Goal: Information Seeking & Learning: Learn about a topic

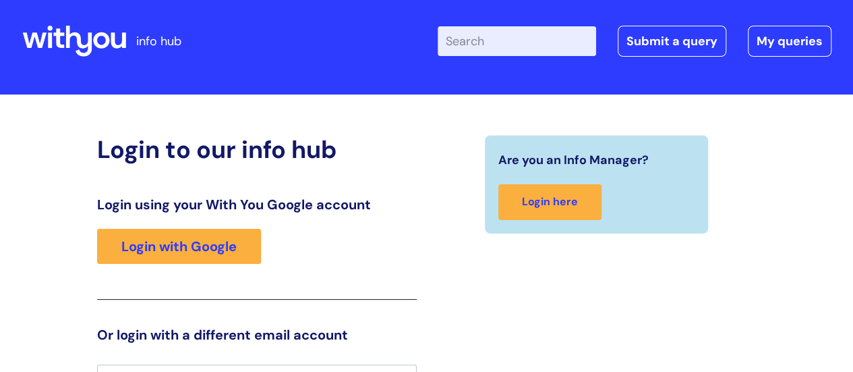
scroll to position [3, 0]
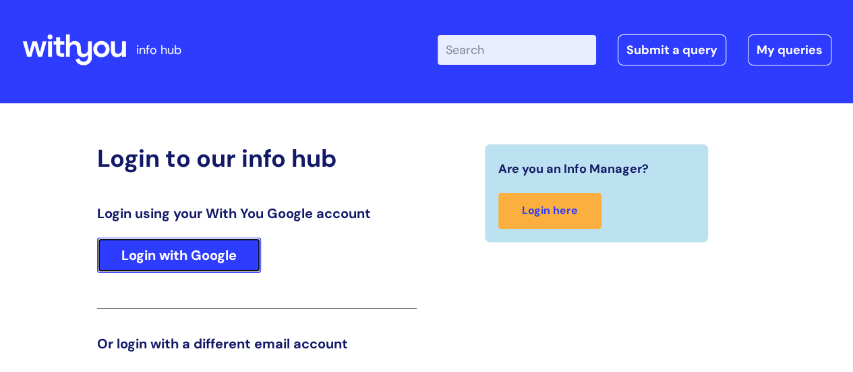
click at [134, 256] on link "Login with Google" at bounding box center [179, 254] width 164 height 35
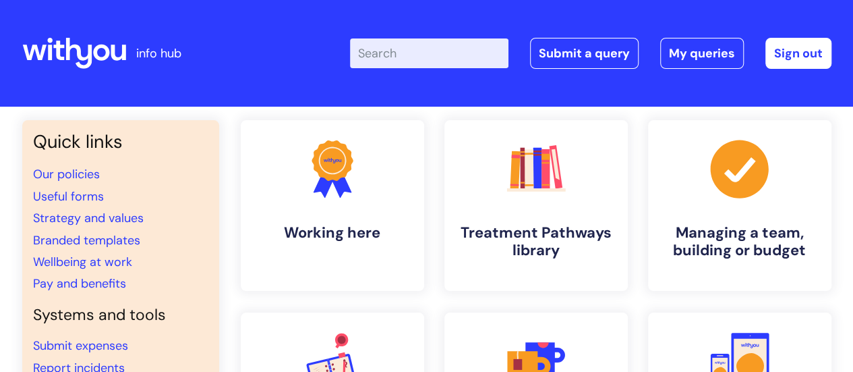
click at [399, 53] on input "Enter your search term here..." at bounding box center [429, 53] width 159 height 30
type input "leavers"
click button "Search" at bounding box center [0, 0] width 0 height 0
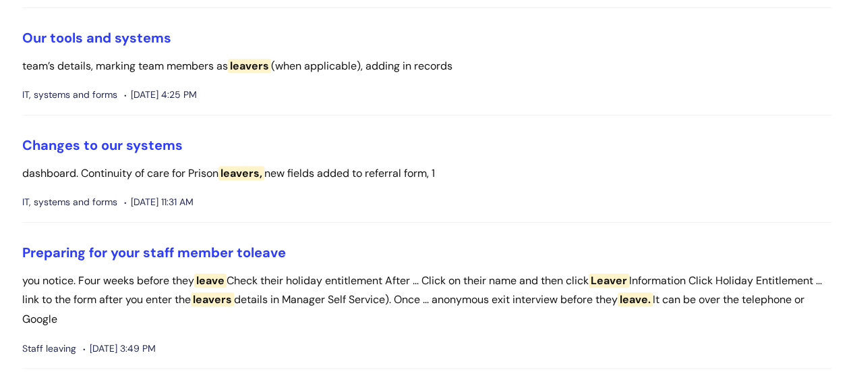
scroll to position [337, 0]
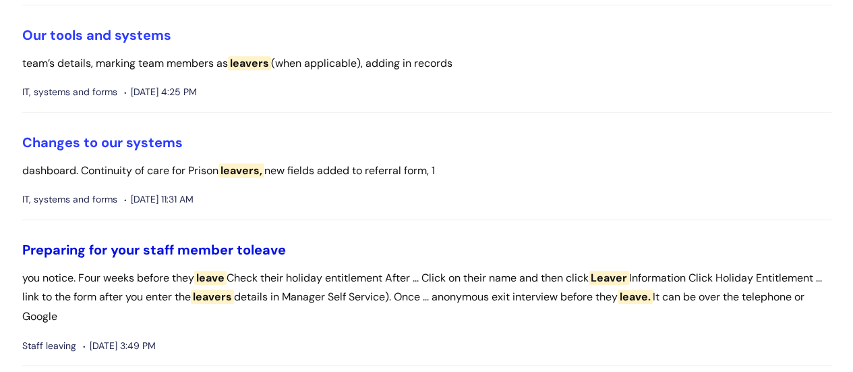
click at [75, 248] on link "Preparing for your staff member to leave" at bounding box center [154, 250] width 264 height 18
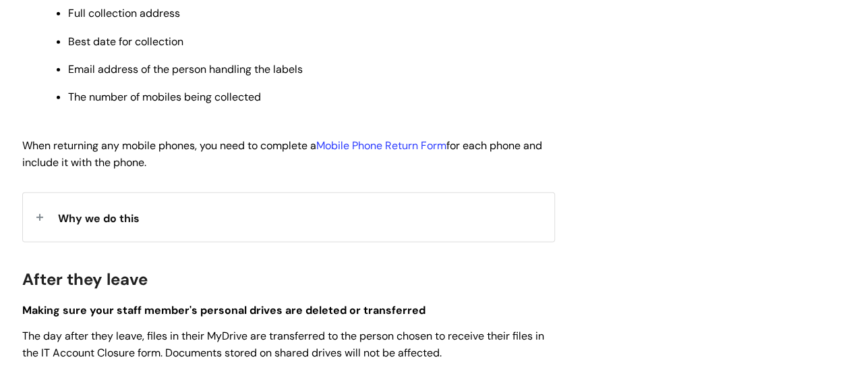
scroll to position [2091, 0]
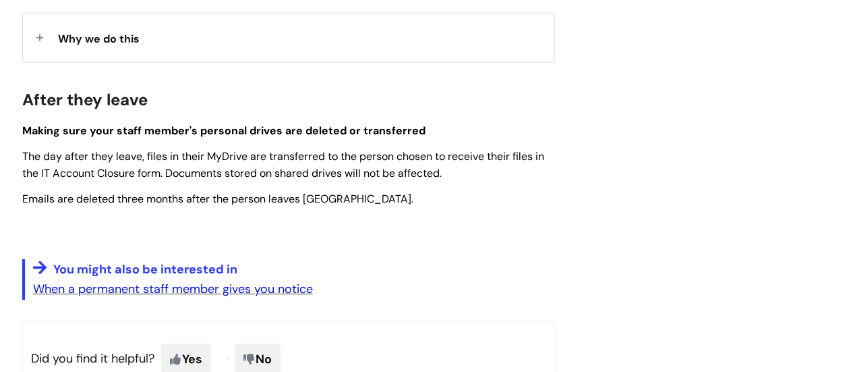
click at [223, 297] on link "When a permanent staff member gives you notice" at bounding box center [173, 289] width 280 height 16
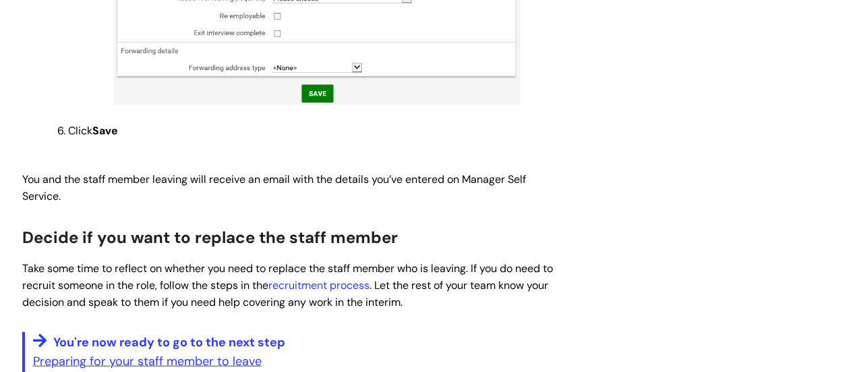
scroll to position [1282, 0]
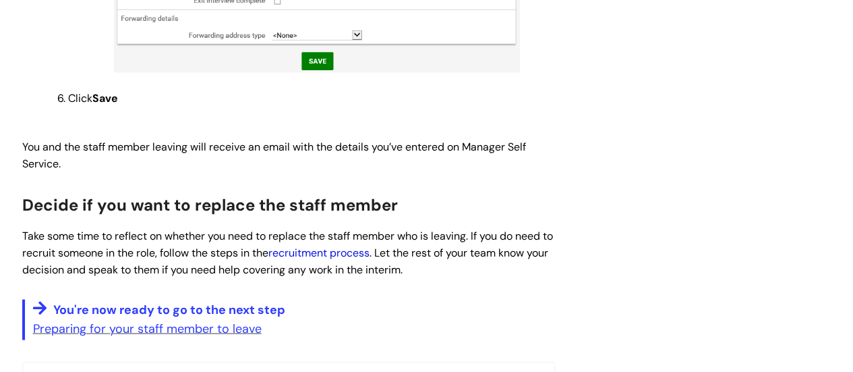
click at [347, 246] on link "recruitment process" at bounding box center [318, 253] width 101 height 14
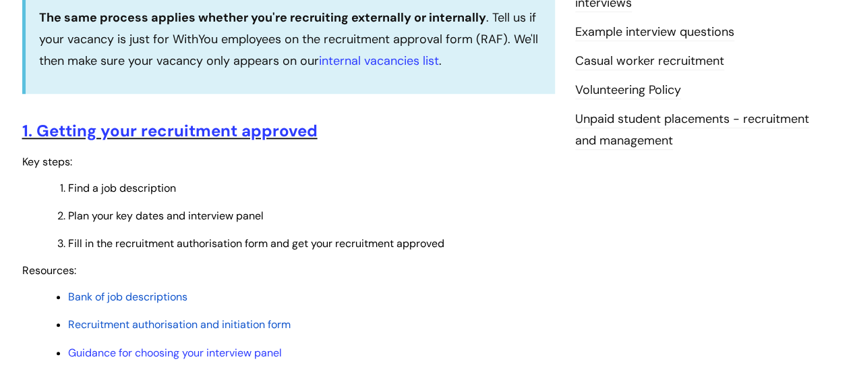
scroll to position [540, 0]
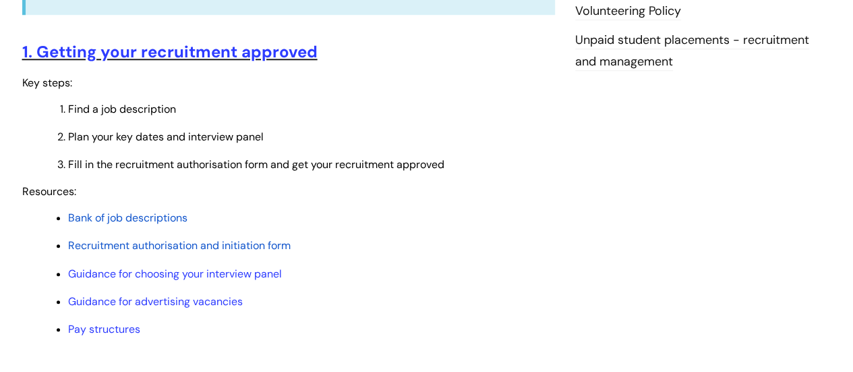
click at [254, 246] on span "Recruitment authorisation and initiation form" at bounding box center [179, 245] width 223 height 14
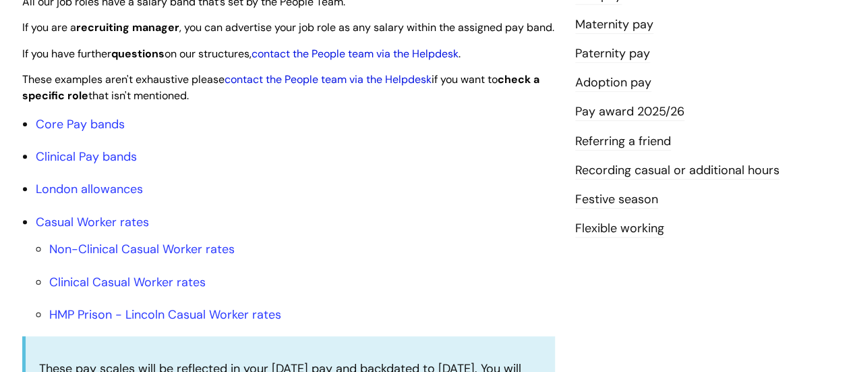
scroll to position [405, 0]
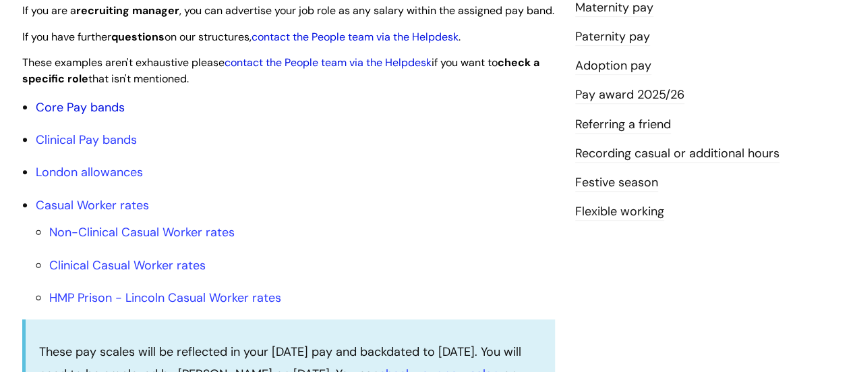
click at [97, 115] on link "Core Pay bands" at bounding box center [80, 107] width 89 height 16
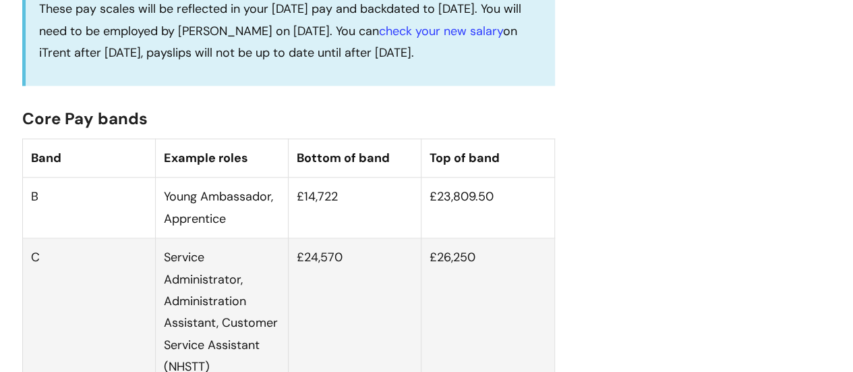
scroll to position [742, 0]
